Goal: Task Accomplishment & Management: Manage account settings

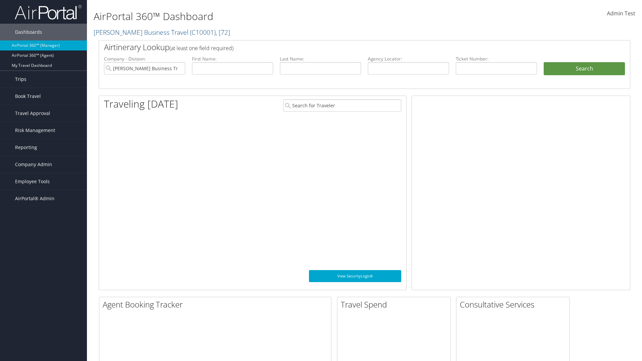
click at [43, 79] on link "Trips" at bounding box center [43, 79] width 87 height 17
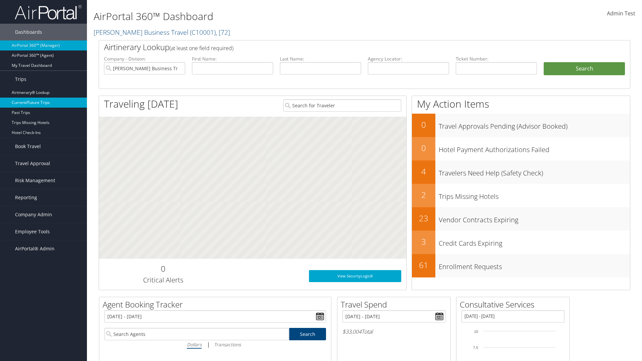
click at [43, 103] on link "Current/Future Trips" at bounding box center [43, 103] width 87 height 10
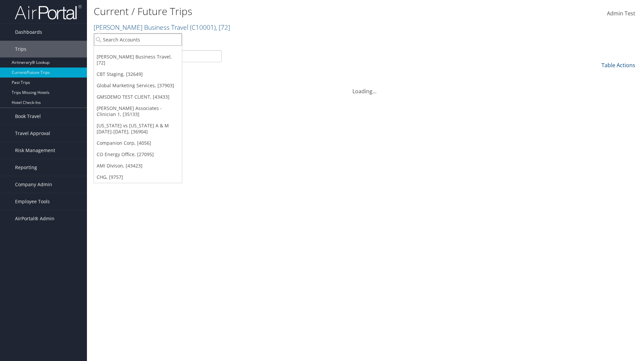
click at [138, 39] on input "search" at bounding box center [138, 39] width 88 height 12
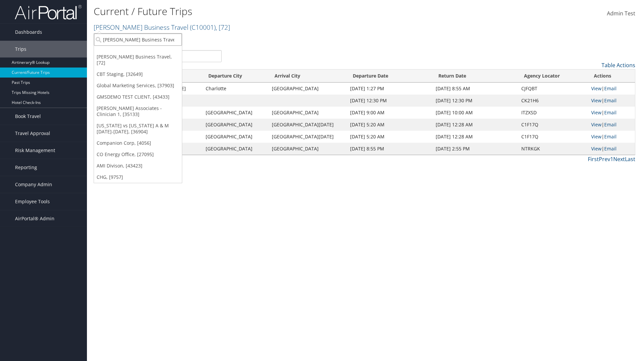
type input "[PERSON_NAME] Business Travel"
click at [147, 52] on div "Christopherson Business Travel (C10001), [72]" at bounding box center [147, 52] width 114 height 6
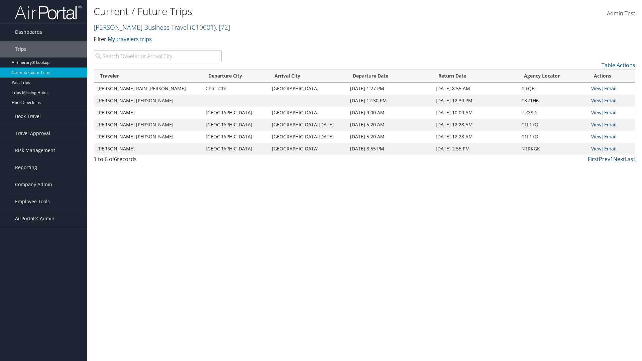
click at [157, 56] on input "search" at bounding box center [158, 56] width 128 height 12
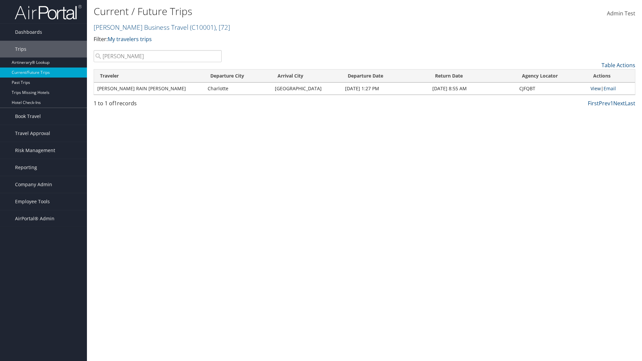
type input "TATUM"
click at [594, 88] on link "View" at bounding box center [595, 88] width 10 height 6
click at [43, 184] on span "Company Admin" at bounding box center [33, 184] width 37 height 17
click at [0, 0] on link "Airtinerary® Settings" at bounding box center [0, 0] width 0 height 0
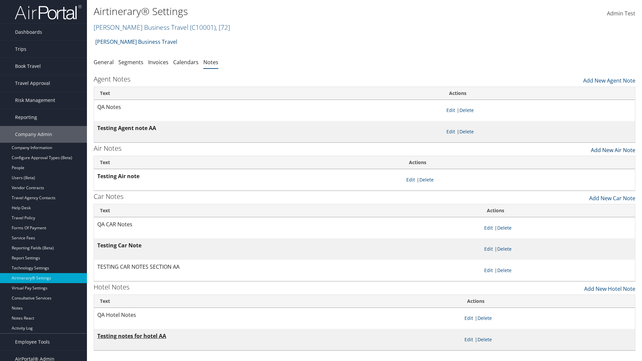
click at [613, 148] on link "Add New Air Note" at bounding box center [613, 148] width 44 height 11
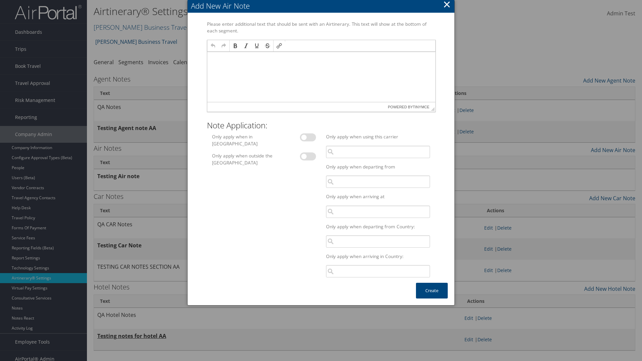
click at [321, 58] on p at bounding box center [321, 57] width 223 height 5
click at [431, 290] on button "Create" at bounding box center [432, 291] width 32 height 16
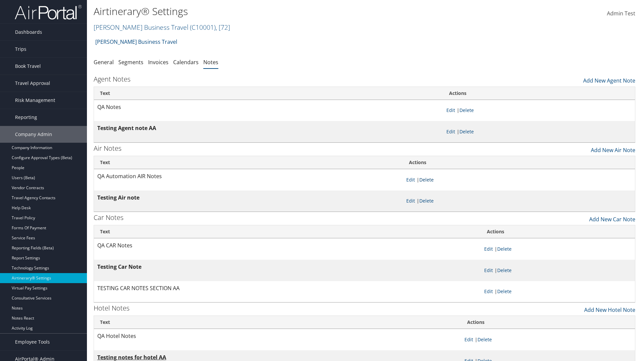
click at [427, 179] on link "Delete" at bounding box center [426, 179] width 14 height 6
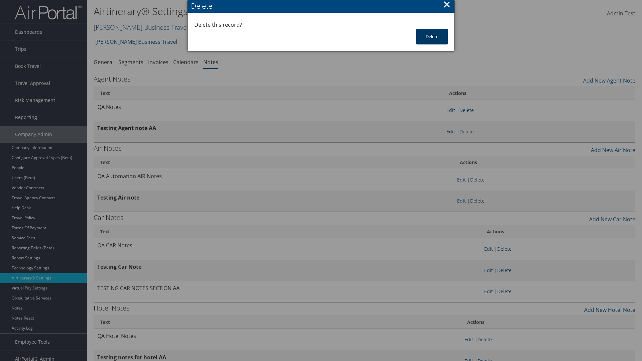
click at [432, 36] on button "Delete" at bounding box center [431, 37] width 31 height 16
